Goal: Find specific page/section: Find specific page/section

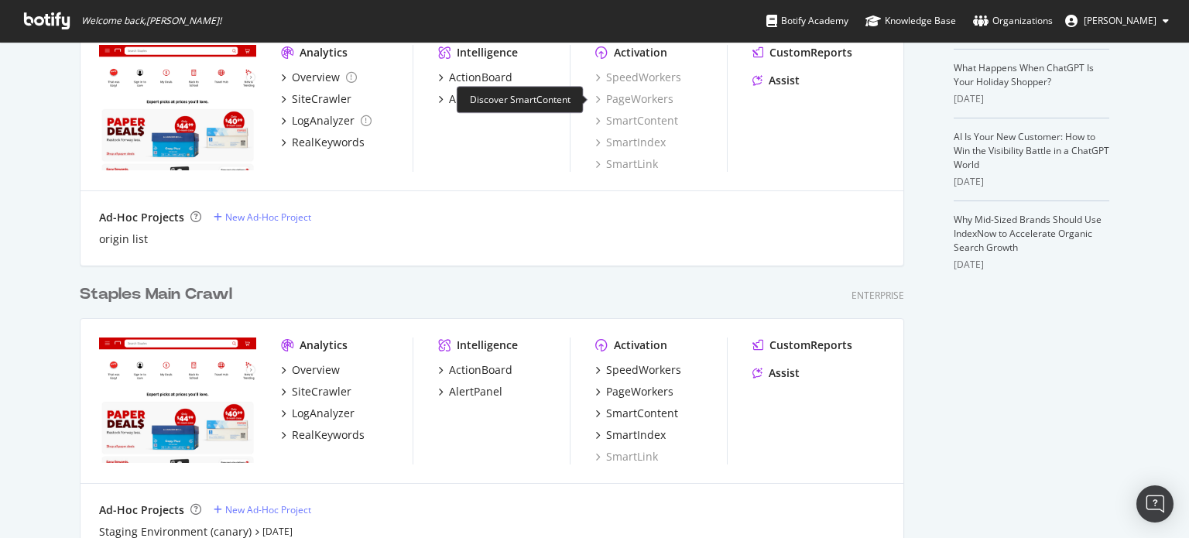
scroll to position [464, 0]
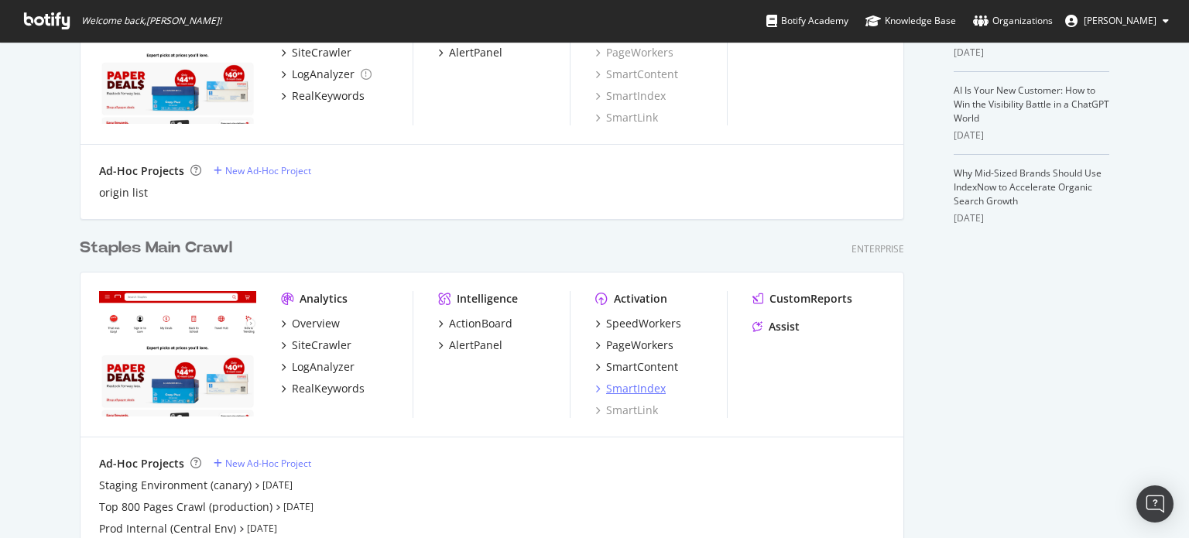
click at [628, 389] on div "SmartIndex" at bounding box center [636, 388] width 60 height 15
